Goal: Task Accomplishment & Management: Complete application form

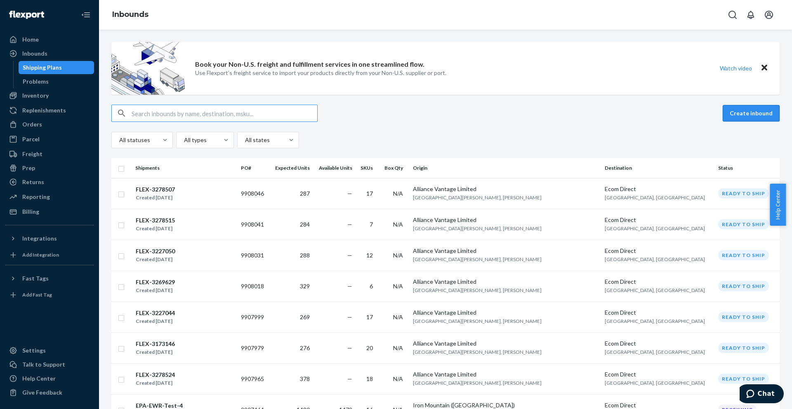
click at [738, 113] on button "Create inbound" at bounding box center [750, 113] width 57 height 16
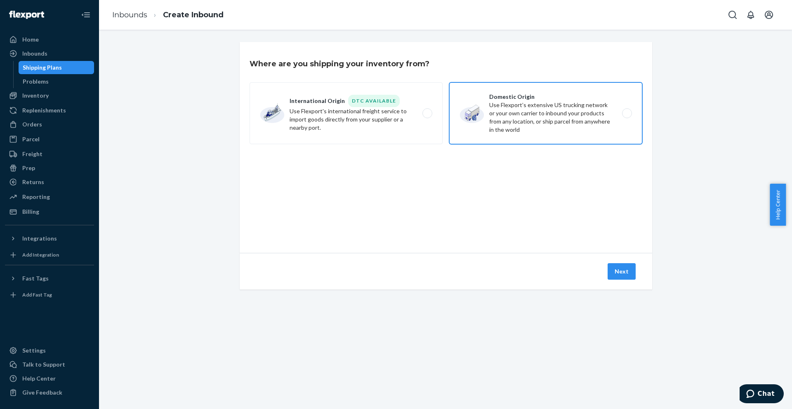
click at [515, 108] on label "Domestic Origin Use Flexport’s extensive US trucking network or your own carrie…" at bounding box center [545, 113] width 193 height 62
click at [626, 111] on input "Domestic Origin Use Flexport’s extensive US trucking network or your own carrie…" at bounding box center [628, 113] width 5 height 5
radio input "true"
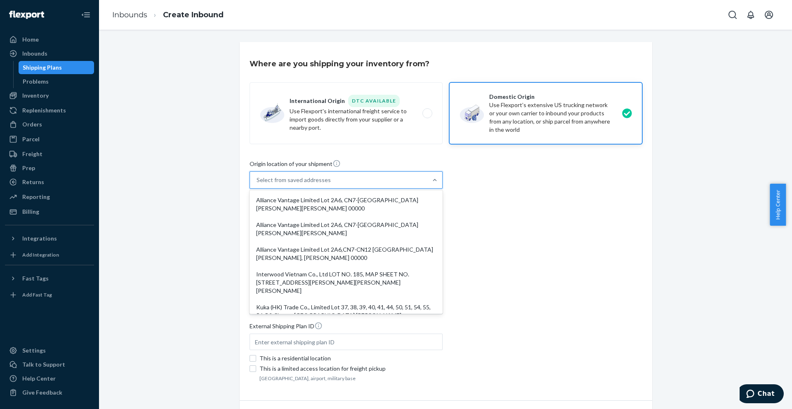
click at [407, 182] on div "Select from saved addresses" at bounding box center [338, 180] width 177 height 16
click at [257, 182] on input "option Alliance Vantage Limited Lot 2A6, CN7-[GEOGRAPHIC_DATA][PERSON_NAME][PER…" at bounding box center [256, 180] width 1 height 8
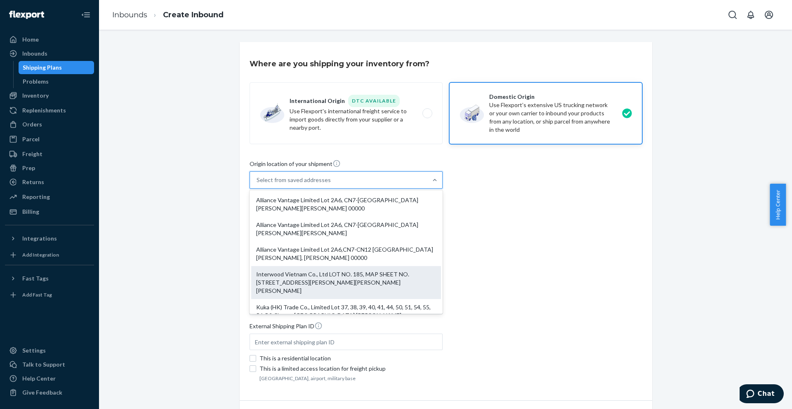
click at [353, 278] on div "Interwood Vietnam Co., Ltd LOT NO. 185, MAP SHEET NO. [STREET_ADDRESS][PERSON_N…" at bounding box center [346, 282] width 190 height 33
click at [257, 184] on input "option Interwood Vietnam Co., Ltd LOT NO. 185, MAP SHEET NO. [STREET_ADDRESS][P…" at bounding box center [256, 180] width 1 height 8
type input "Interwood Vietnam Co., Ltd"
type input "LOT NO. 185, MAP SHEET"
type input "NO. [STREET_ADDRESS][PERSON_NAME], ,"
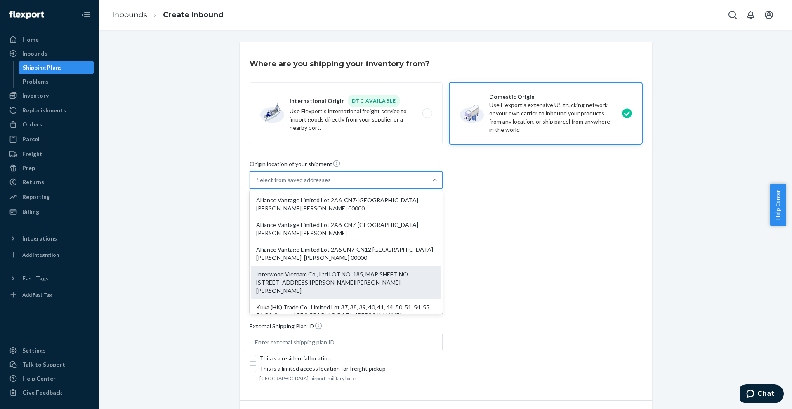
type input "[PERSON_NAME]"
type input "TAN [PERSON_NAME]"
type input "00000"
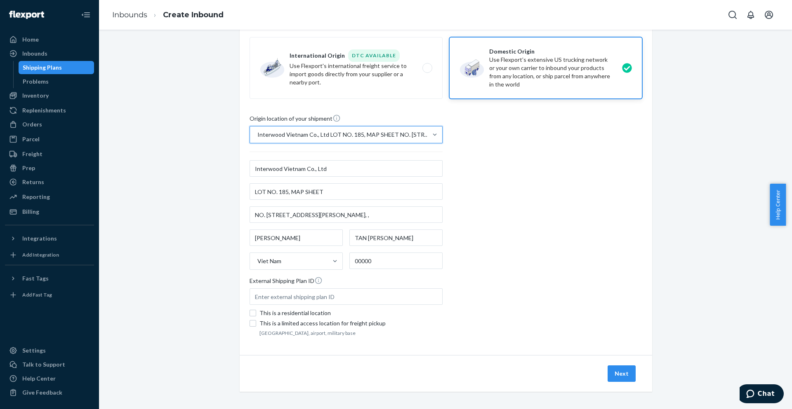
scroll to position [48, 0]
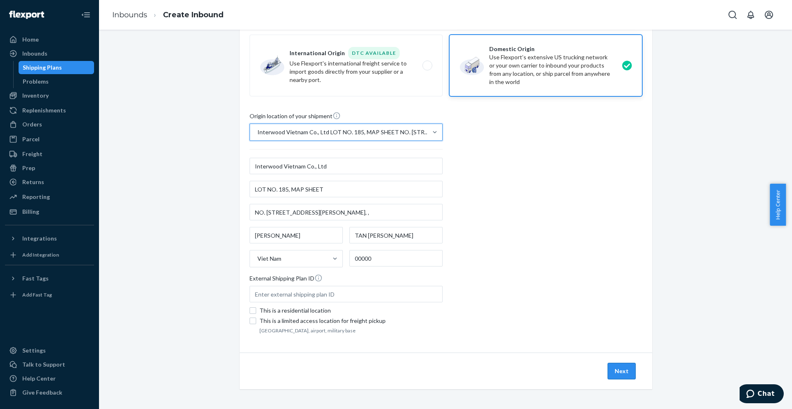
click at [612, 371] on button "Next" at bounding box center [621, 371] width 28 height 16
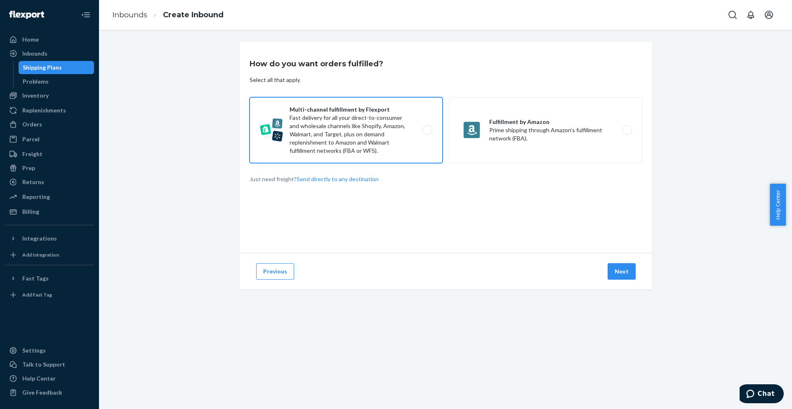
click at [380, 140] on label "Multi-channel fulfillment by Flexport Fast delivery for all your direct-to-cons…" at bounding box center [345, 130] width 193 height 66
click at [427, 133] on input "Multi-channel fulfillment by Flexport Fast delivery for all your direct-to-cons…" at bounding box center [429, 130] width 5 height 5
radio input "true"
click at [612, 269] on button "Next" at bounding box center [621, 271] width 28 height 16
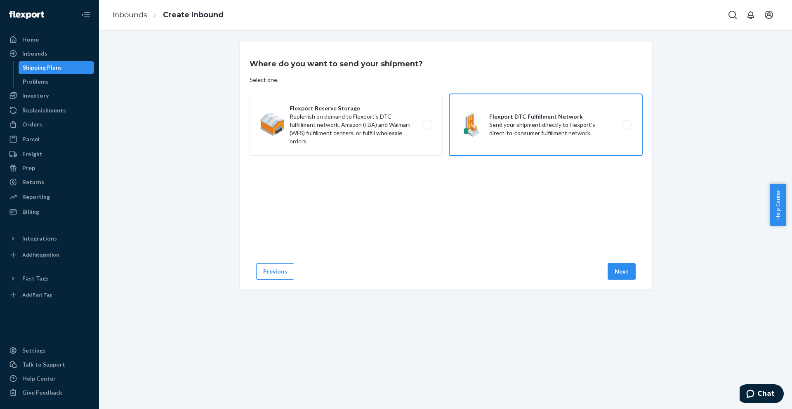
click at [496, 136] on label "Flexport DTC Fulfillment Network Send your shipment directly to Flexport's dire…" at bounding box center [545, 125] width 193 height 62
click at [626, 128] on input "Flexport DTC Fulfillment Network Send your shipment directly to Flexport's dire…" at bounding box center [628, 124] width 5 height 5
radio input "true"
click at [622, 267] on button "Next" at bounding box center [621, 271] width 28 height 16
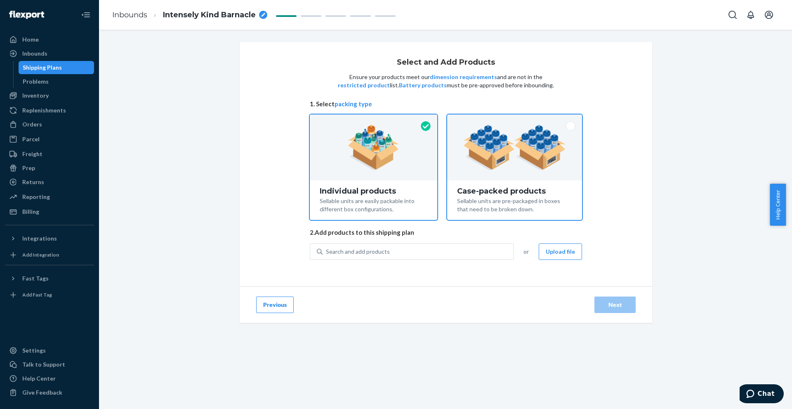
click at [519, 172] on div at bounding box center [514, 148] width 135 height 66
click at [517, 120] on input "Case-packed products Sellable units are pre-packaged in boxes that need to be b…" at bounding box center [514, 117] width 5 height 5
radio input "true"
radio input "false"
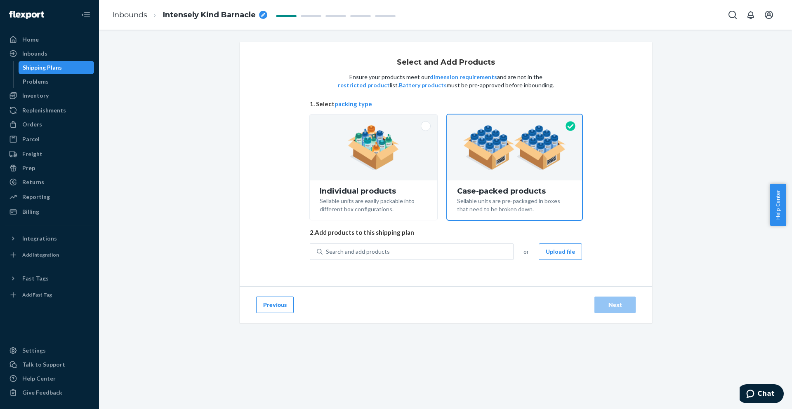
click at [559, 251] on button "Upload file" at bounding box center [559, 252] width 43 height 16
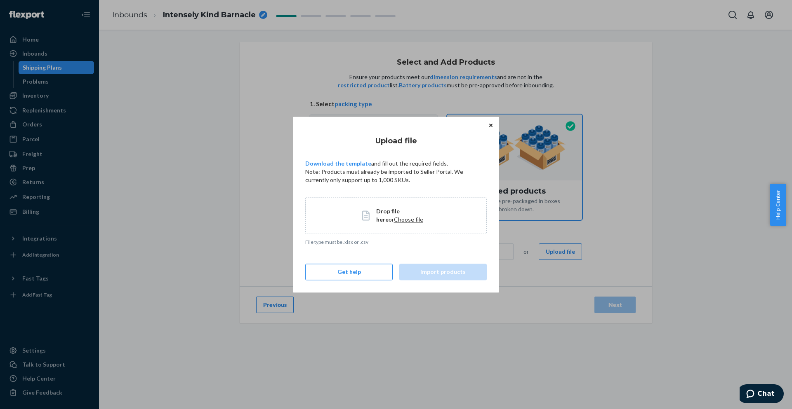
click at [394, 221] on span "Choose file" at bounding box center [408, 219] width 29 height 7
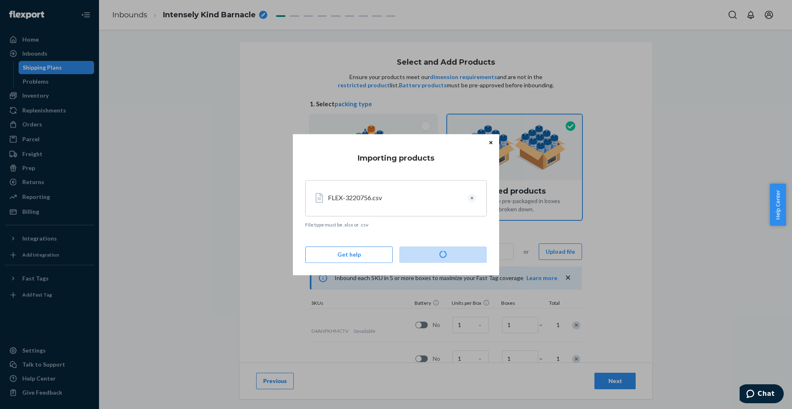
type input "15"
type input "30"
type input "20"
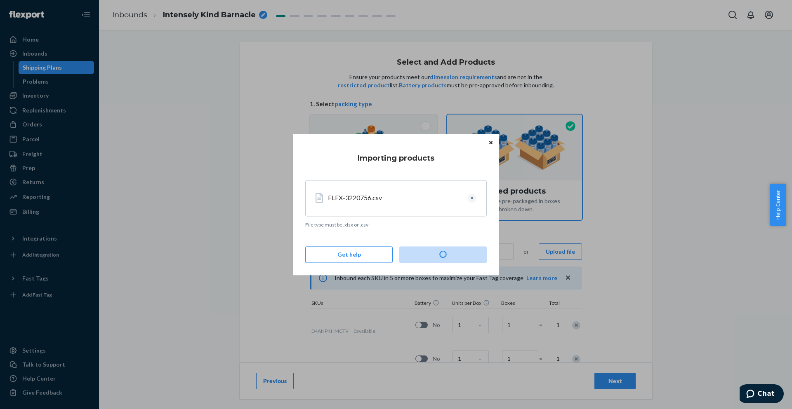
type input "20"
type input "30"
type input "15"
type input "20"
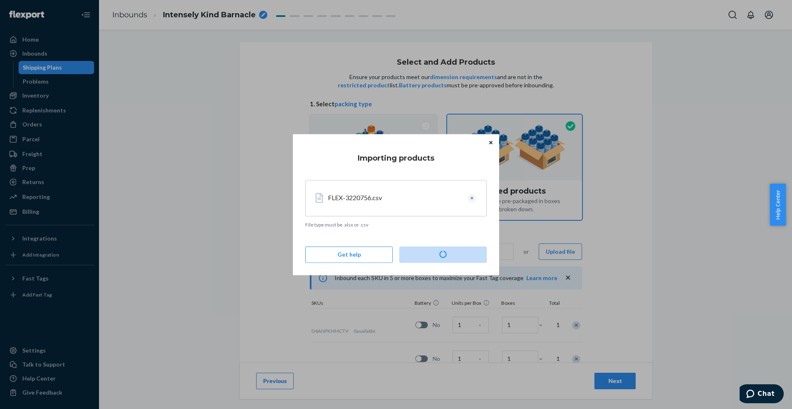
type input "20"
type input "30"
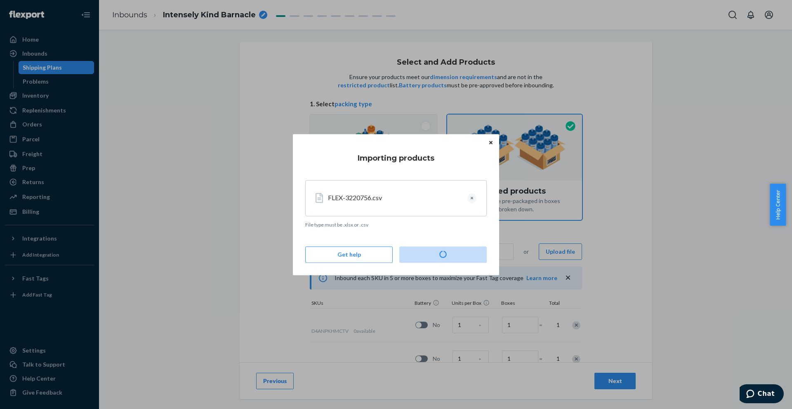
type input "35"
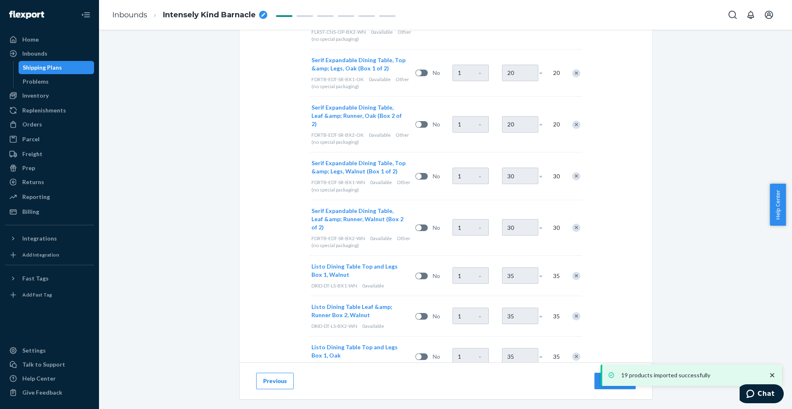
scroll to position [801, 0]
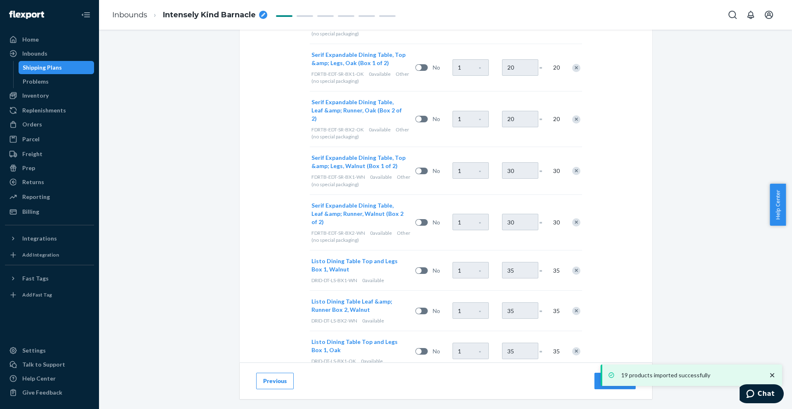
click at [596, 384] on button "Next" at bounding box center [614, 381] width 41 height 16
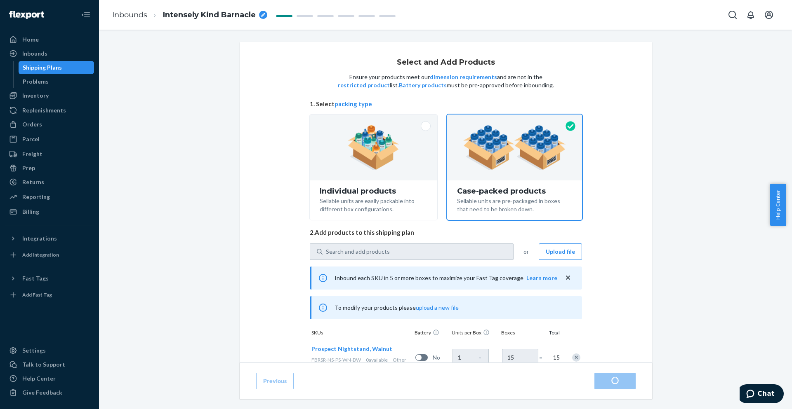
radio input "true"
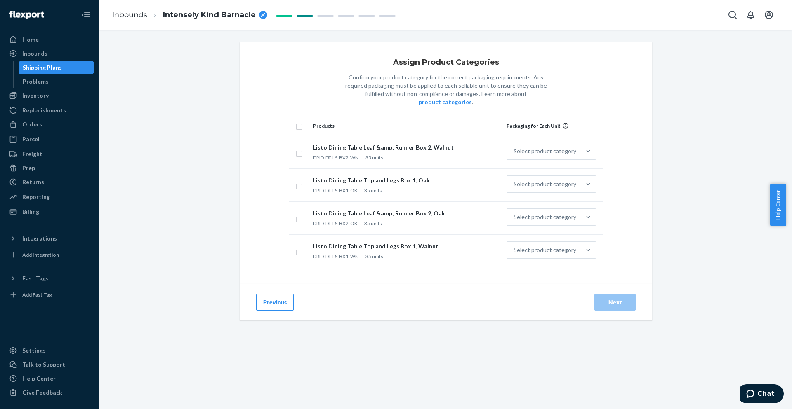
click at [296, 122] on input "checkbox" at bounding box center [299, 126] width 7 height 9
checkbox input "true"
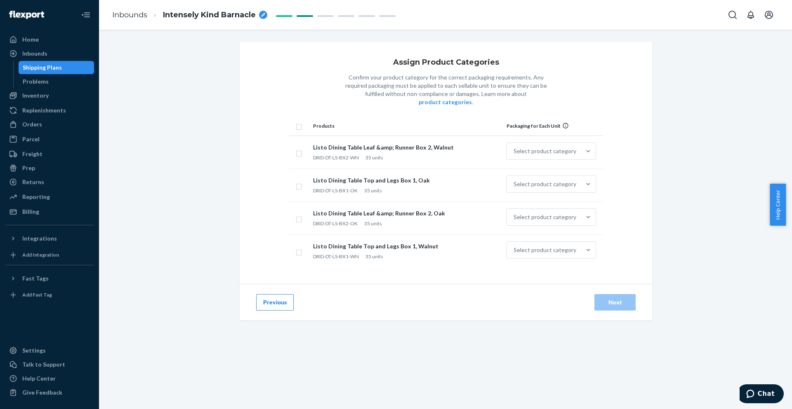
checkbox input "true"
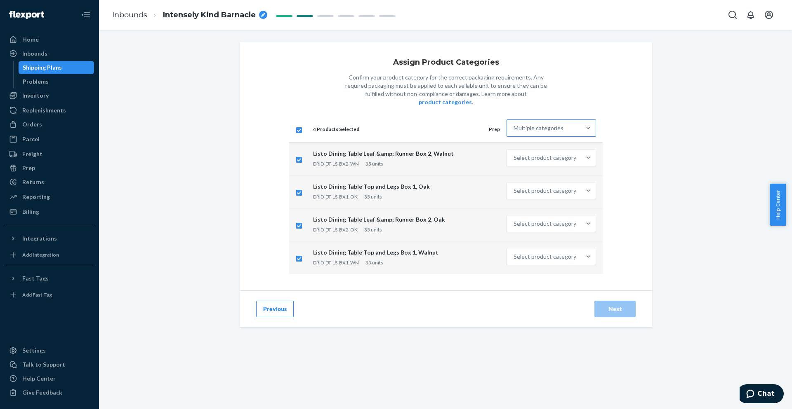
click at [545, 124] on div "Multiple categories" at bounding box center [538, 128] width 50 height 8
click at [514, 124] on input "Multiple categories" at bounding box center [513, 128] width 1 height 8
click at [546, 244] on div "Other (no special packaging)" at bounding box center [551, 252] width 86 height 16
click at [514, 132] on input "option Other (no special packaging) focused, 10 of 10. 10 results available. Us…" at bounding box center [513, 128] width 1 height 8
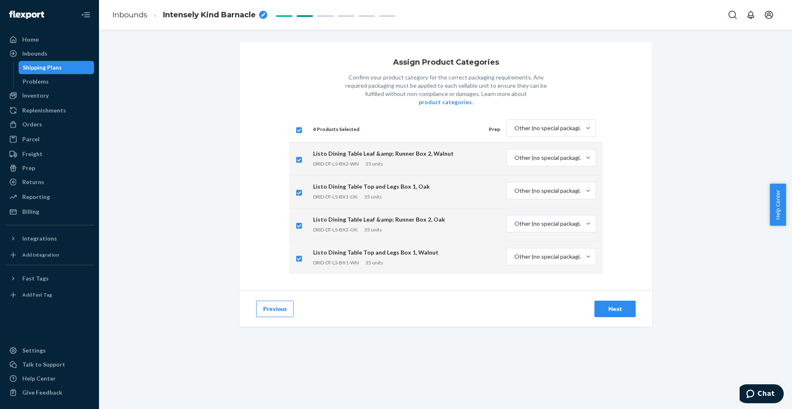
click at [609, 305] on div "Next" at bounding box center [614, 309] width 27 height 8
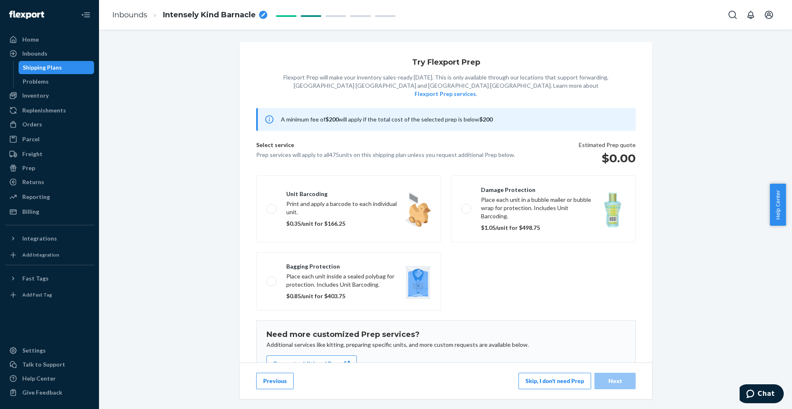
click at [529, 383] on button "Skip, I don't need Prep" at bounding box center [554, 381] width 73 height 16
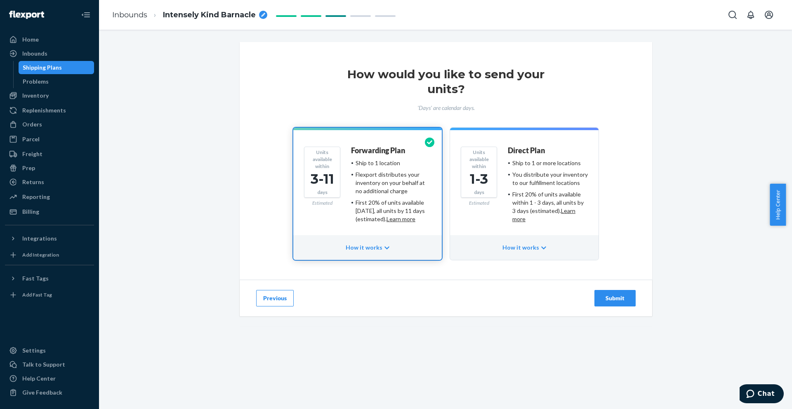
click at [481, 181] on div "1-3" at bounding box center [478, 179] width 29 height 19
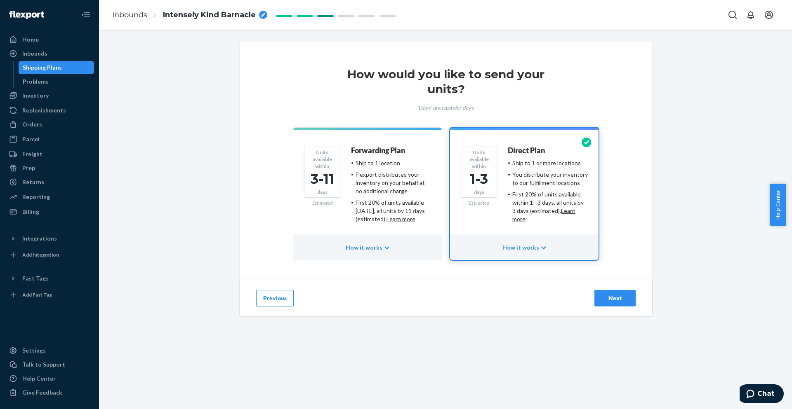
click at [620, 302] on div "Next" at bounding box center [614, 298] width 27 height 8
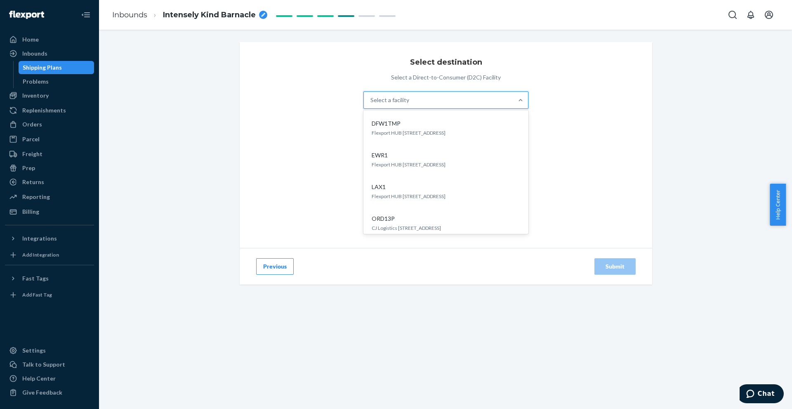
click at [426, 103] on div "Select a facility" at bounding box center [438, 100] width 149 height 16
click at [371, 103] on input "option DFW1TMP focused, 1 of 5. 5 results available. Use Up and Down to choose …" at bounding box center [370, 100] width 1 height 8
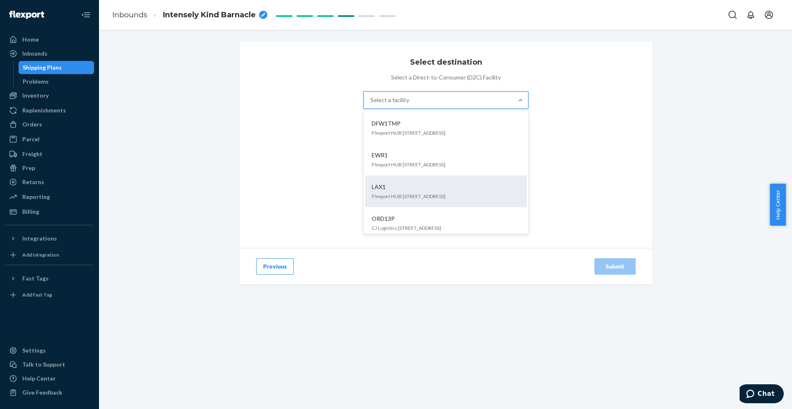
click at [405, 188] on div "LAX1" at bounding box center [444, 187] width 152 height 8
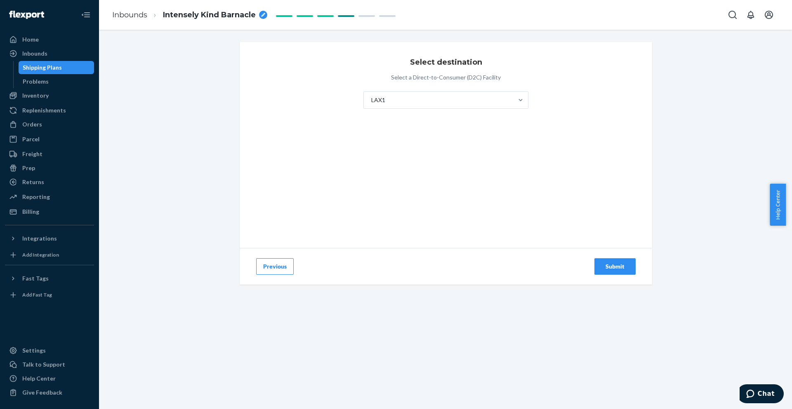
click at [619, 266] on div "Submit" at bounding box center [614, 267] width 27 height 8
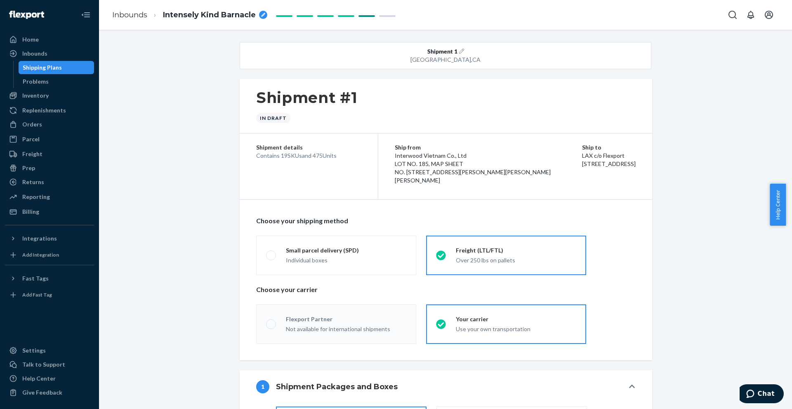
radio input "true"
radio input "false"
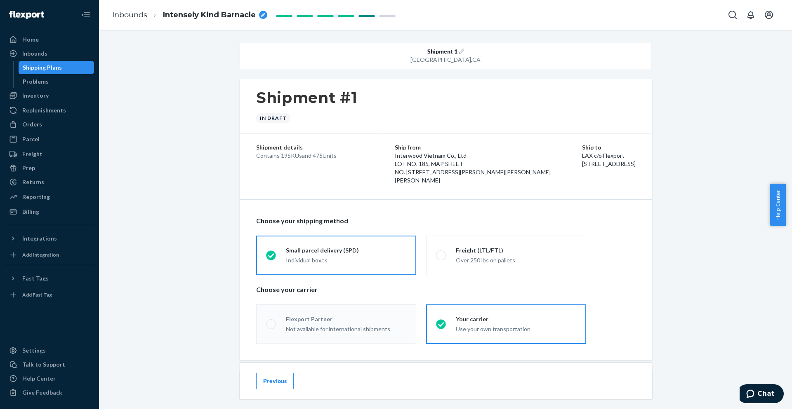
click at [263, 16] on icon "breadcrumbs" at bounding box center [263, 15] width 4 height 4
type input "FLEX-3220756"
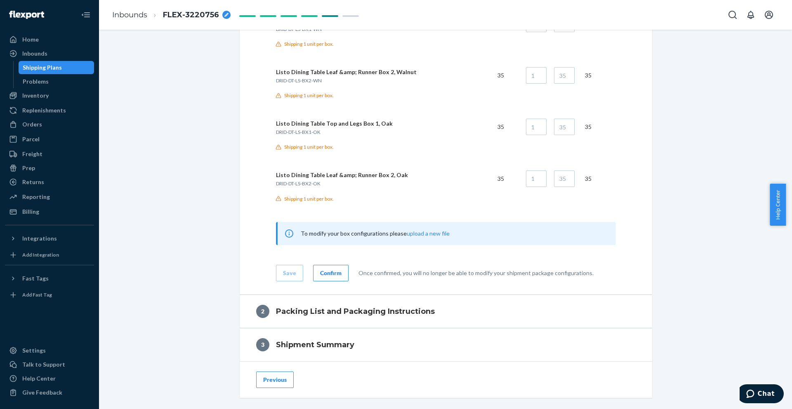
scroll to position [1270, 0]
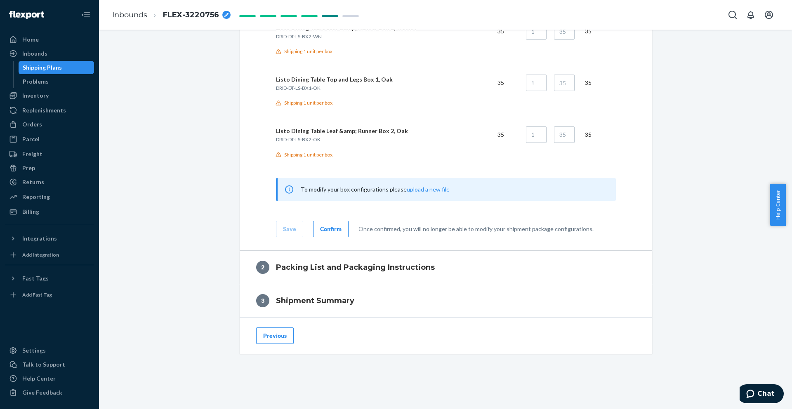
click at [321, 228] on div "Confirm" at bounding box center [330, 229] width 21 height 8
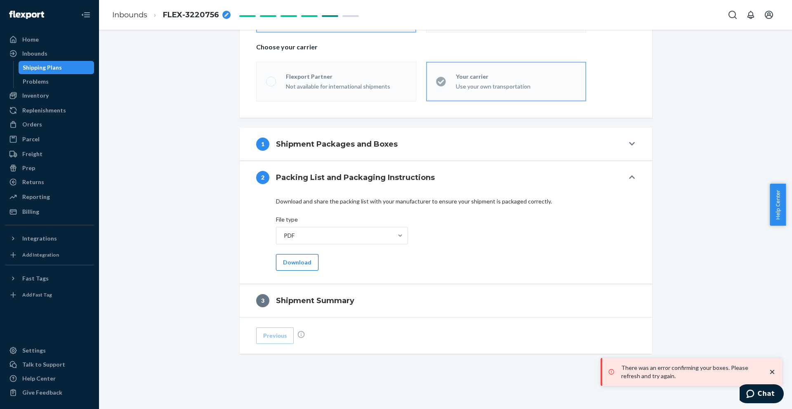
click at [289, 265] on button "Download" at bounding box center [297, 262] width 42 height 16
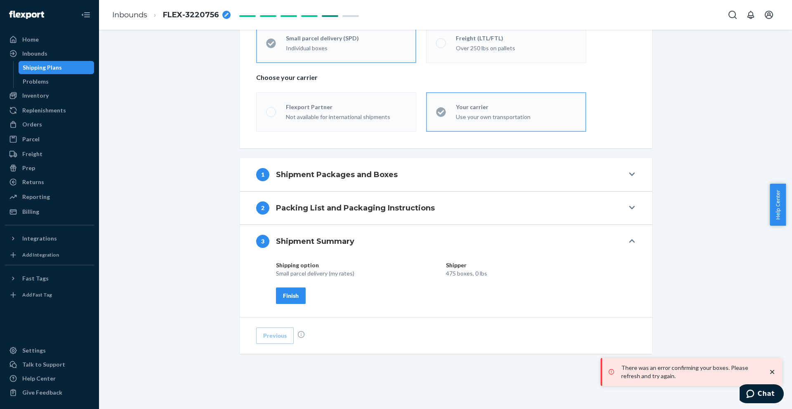
scroll to position [212, 0]
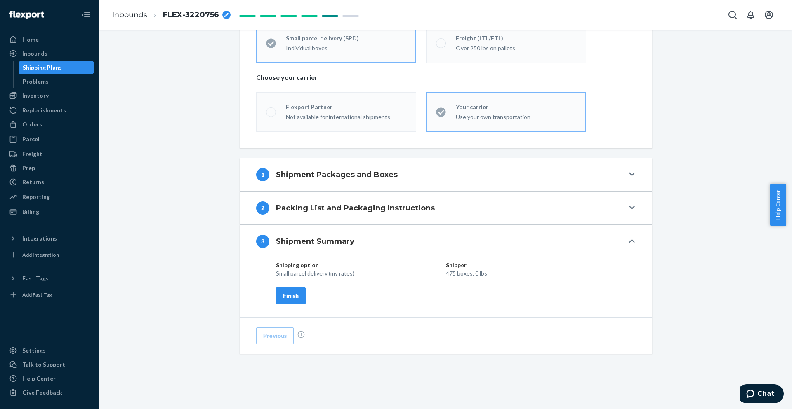
click at [288, 294] on div "Finish" at bounding box center [291, 296] width 16 height 8
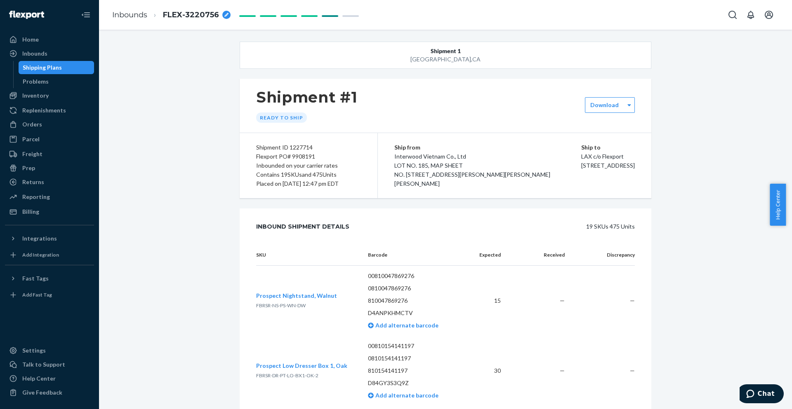
scroll to position [0, 0]
click at [294, 157] on div "Flexport PO# 9908191" at bounding box center [308, 157] width 105 height 9
copy div "9908191"
